Goal: Ask a question: Seek information or help from site administrators or community

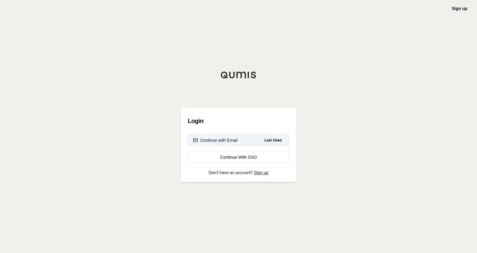
click at [242, 142] on button "Continue with Email Last Used" at bounding box center [239, 140] width 102 height 12
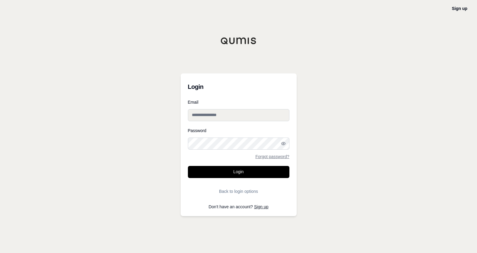
type input "**********"
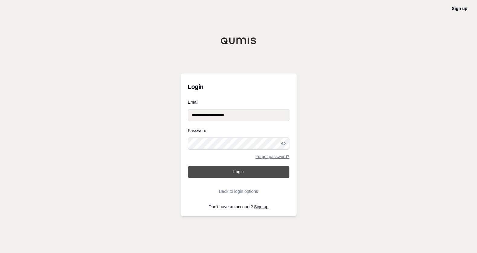
click at [236, 173] on button "Login" at bounding box center [239, 172] width 102 height 12
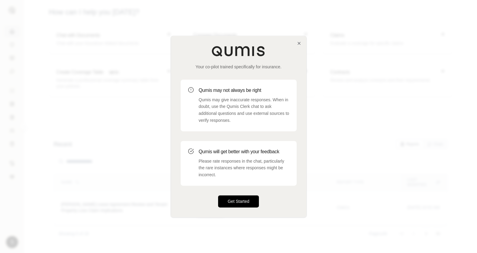
click at [248, 200] on button "Get Started" at bounding box center [238, 201] width 41 height 12
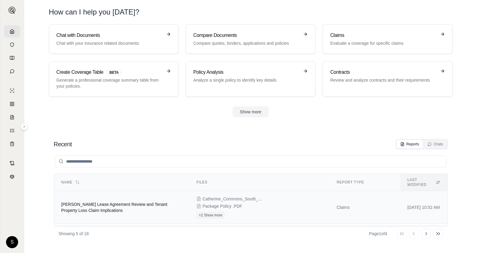
click at [110, 203] on span "[PERSON_NAME] Lease Agreement Review and Tenant Property Loss Claim Implications" at bounding box center [114, 207] width 106 height 11
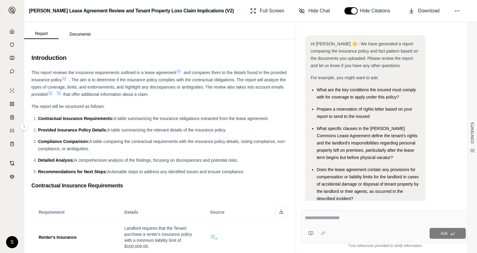
scroll to position [21, 0]
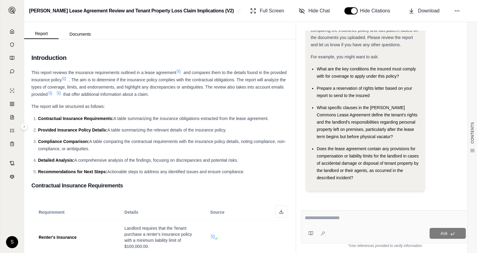
click at [327, 218] on textarea at bounding box center [385, 217] width 161 height 7
type textarea "**********"
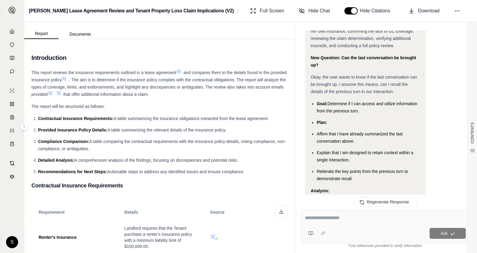
scroll to position [390, 0]
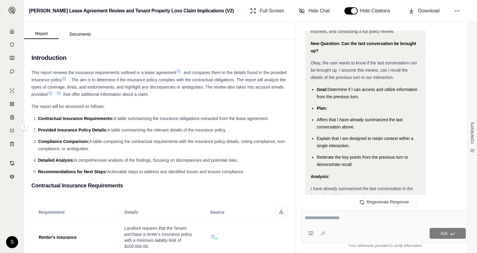
click at [339, 221] on textarea at bounding box center [385, 217] width 161 height 7
type textarea "*"
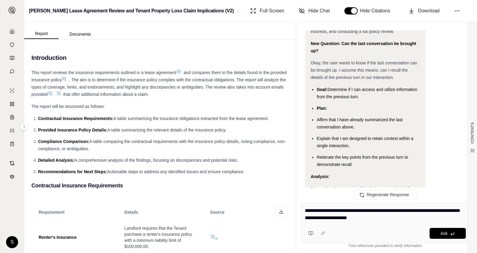
type textarea "**********"
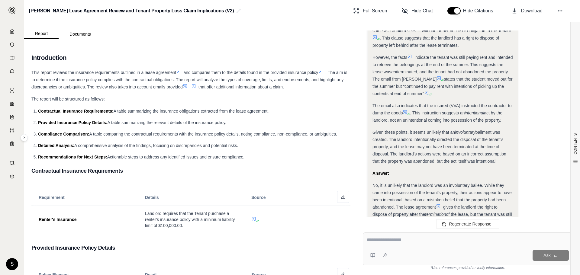
scroll to position [846, 0]
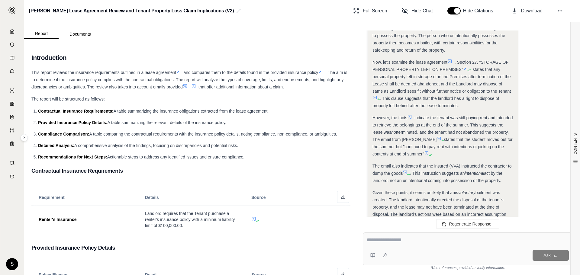
click at [462, 94] on div "Now, let's examine the lease agreement . Section 27, "STORAGE OF PERSONAL PROPE…" at bounding box center [443, 84] width 141 height 51
drag, startPoint x: 467, startPoint y: 68, endPoint x: 362, endPoint y: 81, distance: 106.5
click at [468, 68] on icon at bounding box center [465, 68] width 5 height 5
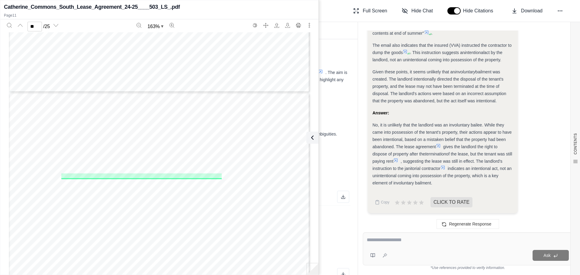
scroll to position [3778, 0]
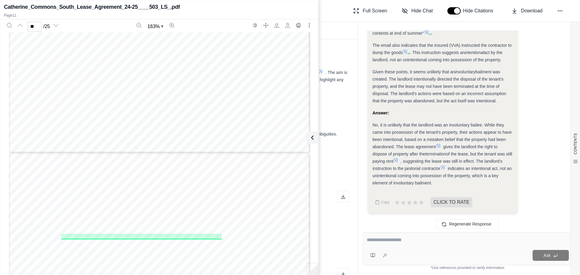
type input "**"
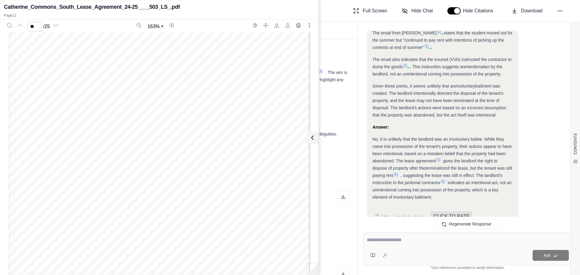
scroll to position [967, 0]
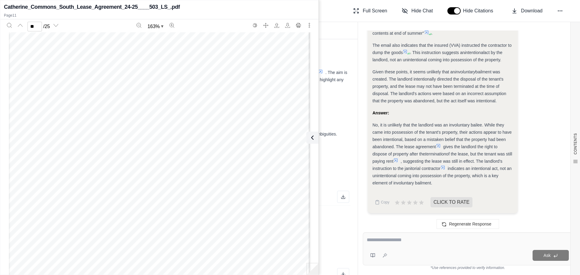
click at [388, 244] on div at bounding box center [468, 241] width 202 height 9
drag, startPoint x: 391, startPoint y: 244, endPoint x: 393, endPoint y: 251, distance: 6.7
click at [393, 251] on div "Ask" at bounding box center [468, 249] width 210 height 33
type textarea "*"
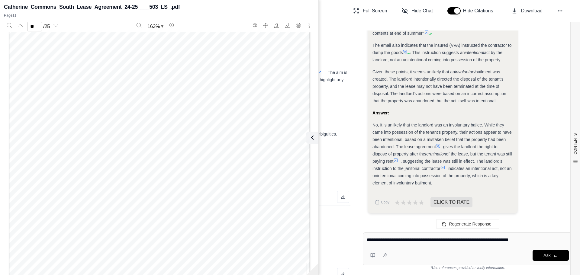
type textarea "**********"
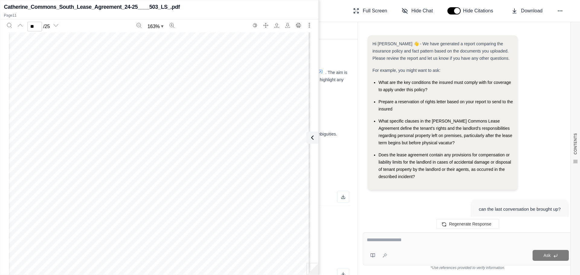
scroll to position [1733, 0]
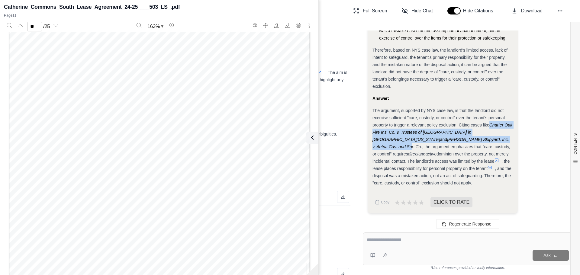
drag, startPoint x: 468, startPoint y: 140, endPoint x: 490, endPoint y: 128, distance: 25.4
click at [477, 128] on div "The argument, supported by NYS case law, is that the landlord did not exercise …" at bounding box center [443, 147] width 141 height 80
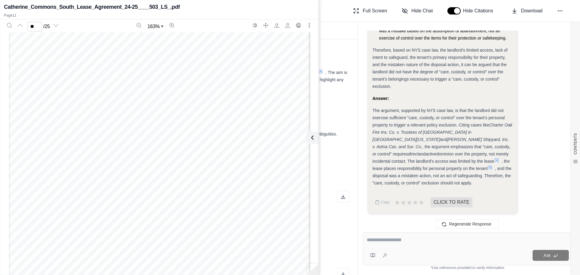
click at [415, 142] on div "The argument, supported by NYS case law, is that the landlord did not exercise …" at bounding box center [443, 147] width 141 height 80
click at [447, 137] on span "and" at bounding box center [443, 139] width 7 height 5
drag, startPoint x: 497, startPoint y: 132, endPoint x: 491, endPoint y: 125, distance: 8.8
click at [477, 125] on div "The argument, supported by NYS case law, is that the landlord did not exercise …" at bounding box center [443, 147] width 141 height 80
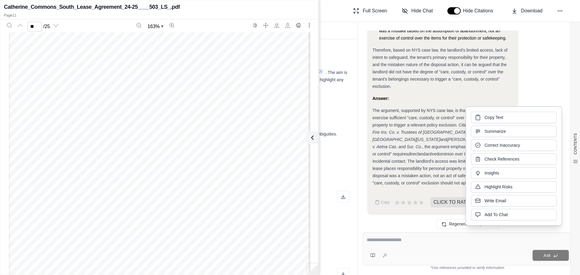
drag, startPoint x: 497, startPoint y: 120, endPoint x: 467, endPoint y: 60, distance: 67.3
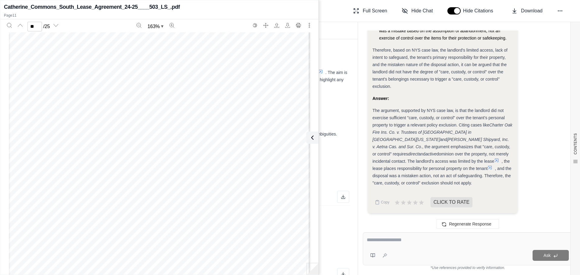
click at [339, 173] on h3 "Contractual Insurance Requirements" at bounding box center [190, 171] width 319 height 11
click at [394, 240] on textarea at bounding box center [468, 240] width 202 height 7
type textarea "*"
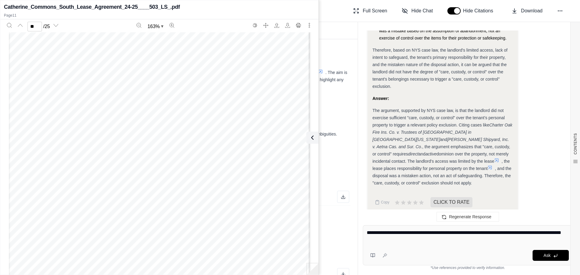
type textarea "**********"
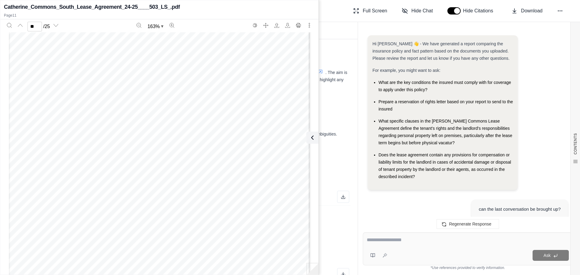
scroll to position [2417, 0]
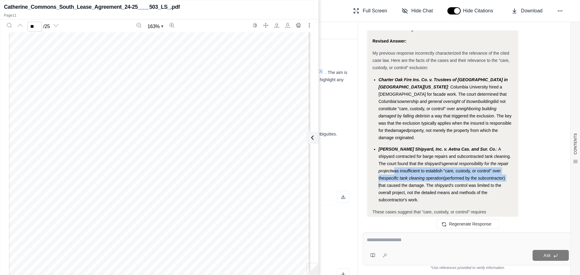
drag, startPoint x: 487, startPoint y: 142, endPoint x: 370, endPoint y: 138, distance: 116.4
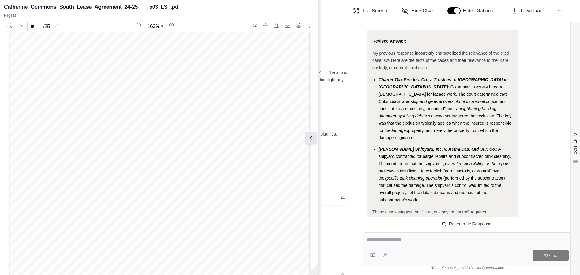
click at [314, 139] on icon at bounding box center [311, 137] width 7 height 7
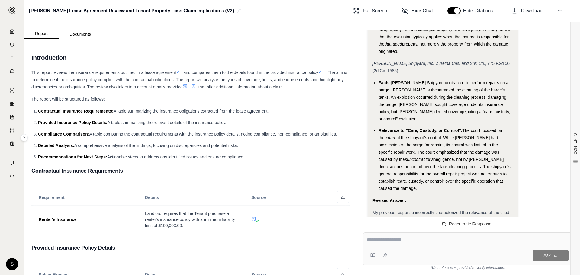
scroll to position [2235, 0]
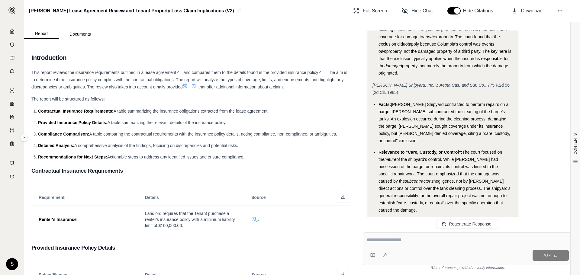
click at [385, 82] on div "[PERSON_NAME] Shipyard, Inc. v. Aetna Cas. and Sur. Co. , 775 F.2d 56 (2d Cir. …" at bounding box center [443, 89] width 141 height 15
drag, startPoint x: 385, startPoint y: 79, endPoint x: 373, endPoint y: 72, distance: 13.7
click at [373, 82] on div "[PERSON_NAME] Shipyard, Inc. v. Aetna Cas. and Sur. Co. , 775 F.2d 56 (2d Cir. …" at bounding box center [443, 89] width 141 height 15
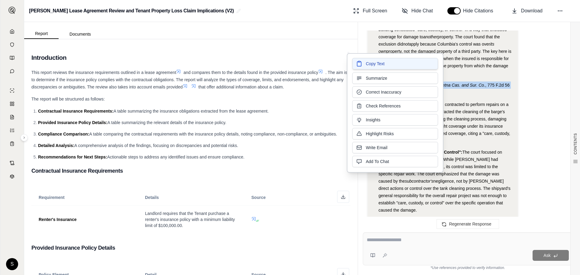
click at [411, 64] on button "Copy Text" at bounding box center [395, 63] width 86 height 11
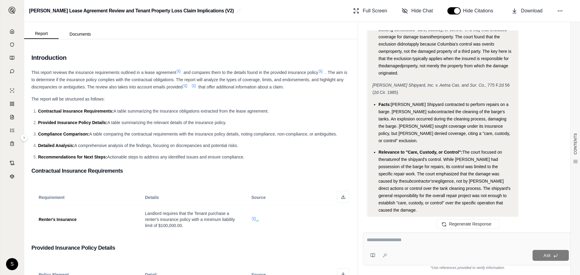
click at [409, 240] on textarea at bounding box center [468, 240] width 202 height 7
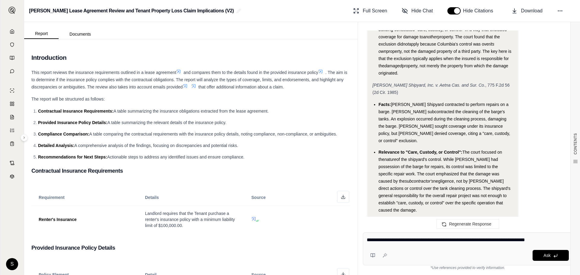
type textarea "**********"
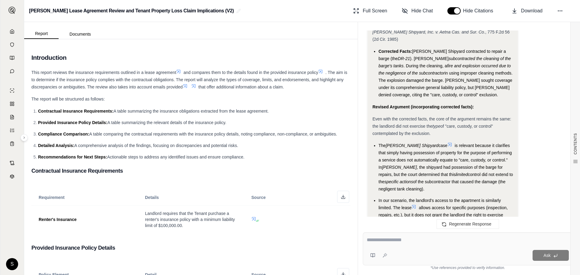
scroll to position [2865, 0]
